Goal: Information Seeking & Learning: Compare options

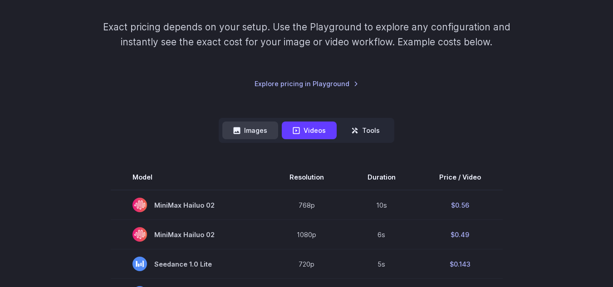
click at [247, 135] on button "Images" at bounding box center [250, 131] width 56 height 18
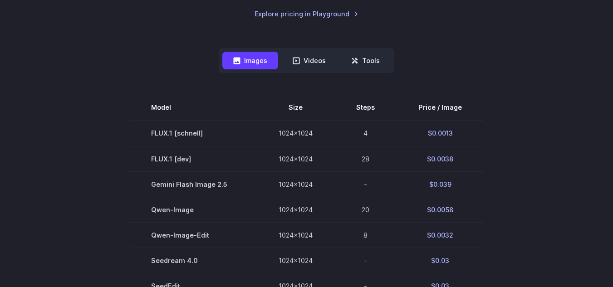
scroll to position [227, 0]
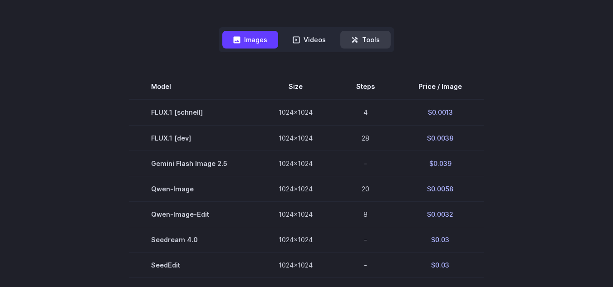
click at [375, 35] on button "Tools" at bounding box center [366, 40] width 50 height 18
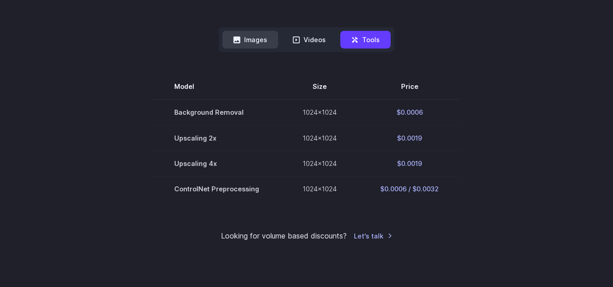
click at [240, 42] on icon at bounding box center [236, 39] width 7 height 7
click at [259, 40] on button "Images" at bounding box center [250, 40] width 56 height 18
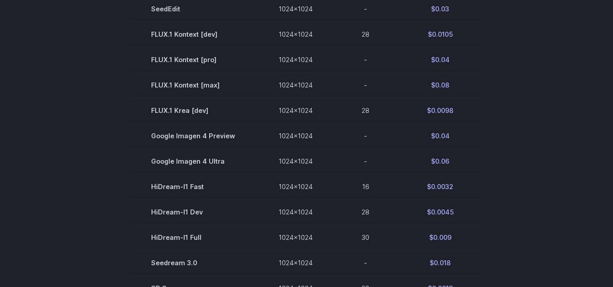
scroll to position [499, 0]
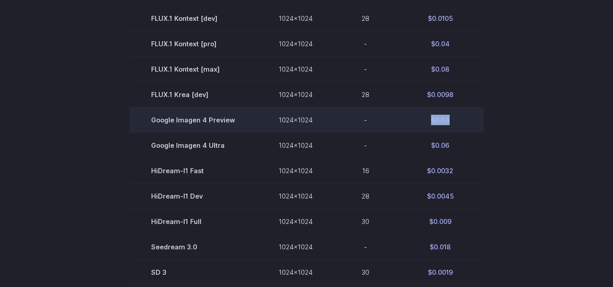
drag, startPoint x: 429, startPoint y: 120, endPoint x: 447, endPoint y: 121, distance: 18.2
click at [447, 121] on td "$0.04" at bounding box center [440, 120] width 87 height 25
drag, startPoint x: 430, startPoint y: 120, endPoint x: 464, endPoint y: 119, distance: 34.1
click at [453, 119] on td "$0.04" at bounding box center [440, 120] width 87 height 25
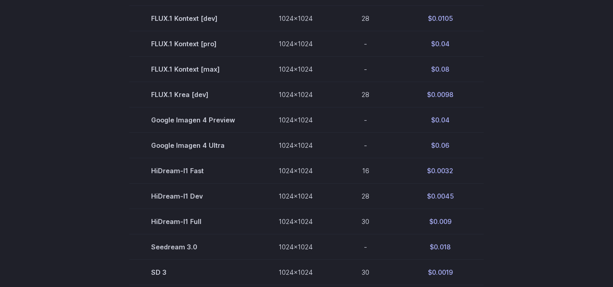
click at [498, 116] on section "Model Size Steps Price / Image FLUX.1 [schnell] 1024x1024 4 $0.0013 FLUX.1 [dev…" at bounding box center [307, 69] width 592 height 534
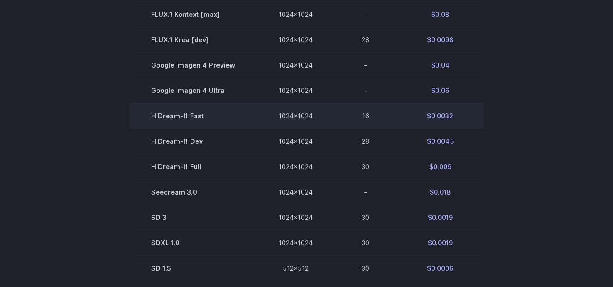
scroll to position [590, 0]
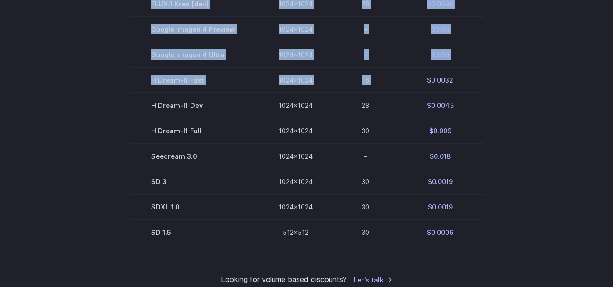
drag, startPoint x: 416, startPoint y: 82, endPoint x: 481, endPoint y: 86, distance: 65.1
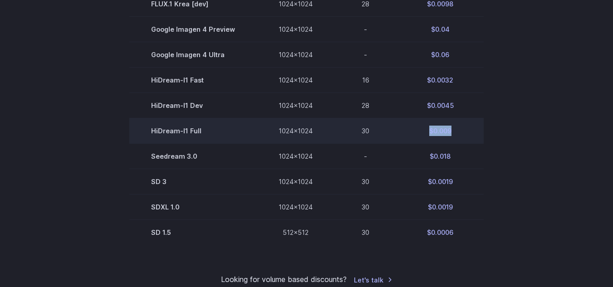
drag, startPoint x: 428, startPoint y: 134, endPoint x: 449, endPoint y: 132, distance: 20.6
click at [449, 132] on td "$0.009" at bounding box center [440, 131] width 87 height 25
